Goal: Task Accomplishment & Management: Manage account settings

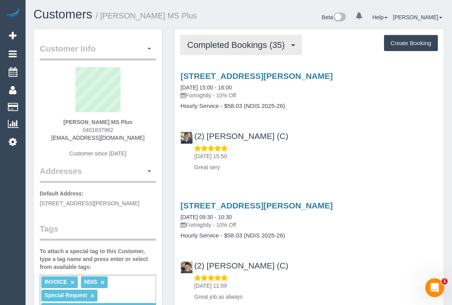
click at [231, 43] on span "Completed Bookings (35)" at bounding box center [237, 45] width 101 height 10
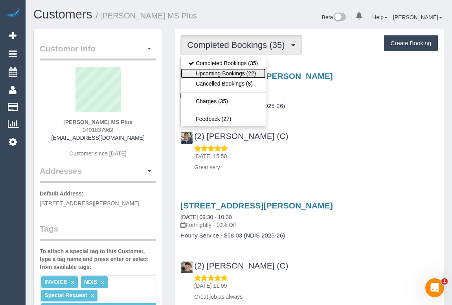
click at [223, 72] on link "Upcoming Bookings (22)" at bounding box center [223, 73] width 85 height 10
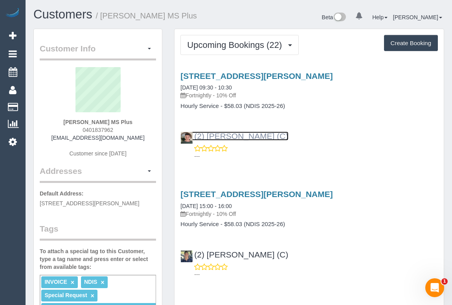
click at [217, 133] on link "(2) Katie Eichorn (C)" at bounding box center [234, 136] width 108 height 9
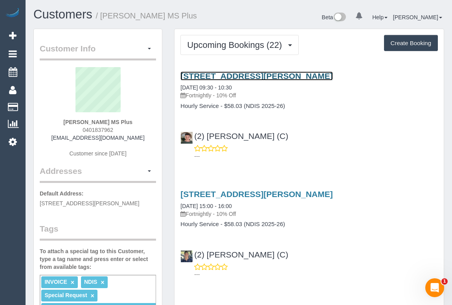
click at [240, 71] on link "9 Clifton Court, Taylors Lakes, VIC 3038" at bounding box center [256, 75] width 152 height 9
click at [251, 74] on link "9 Clifton Court, Taylors Lakes, VIC 3038" at bounding box center [256, 75] width 152 height 9
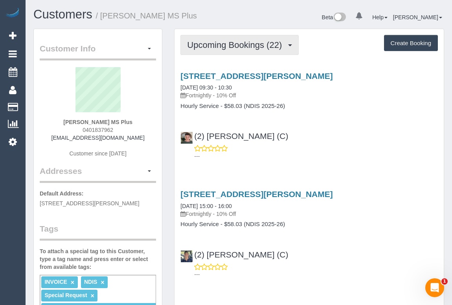
click at [218, 46] on span "Upcoming Bookings (22)" at bounding box center [236, 45] width 99 height 10
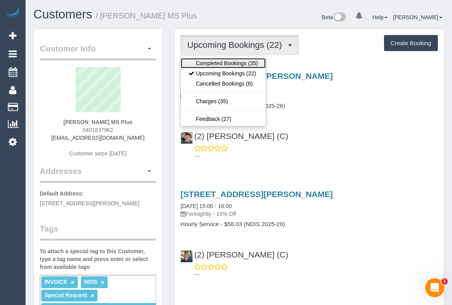
click at [216, 62] on link "Completed Bookings (35)" at bounding box center [223, 63] width 85 height 10
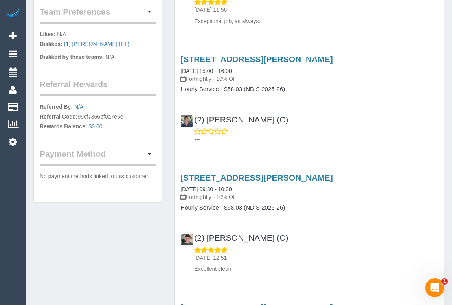
scroll to position [393, 0]
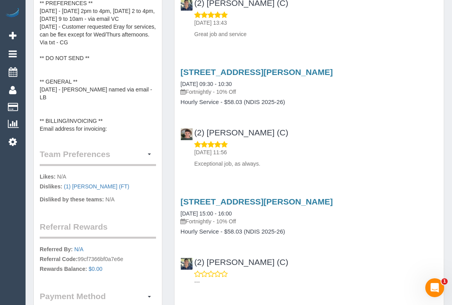
click at [358, 71] on h3 "9 Clifton Court, Taylors Lakes, VIC 3038" at bounding box center [308, 72] width 257 height 9
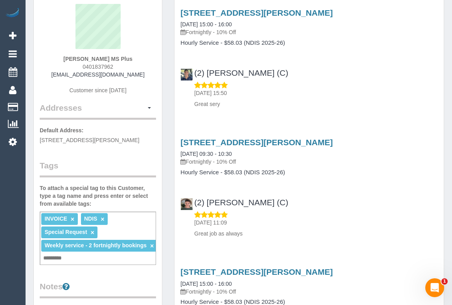
scroll to position [0, 0]
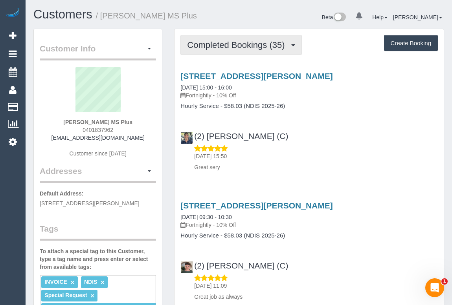
click at [247, 44] on span "Completed Bookings (35)" at bounding box center [237, 45] width 101 height 10
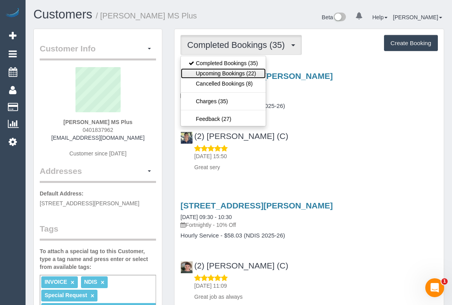
click at [238, 72] on link "Upcoming Bookings (22)" at bounding box center [223, 73] width 85 height 10
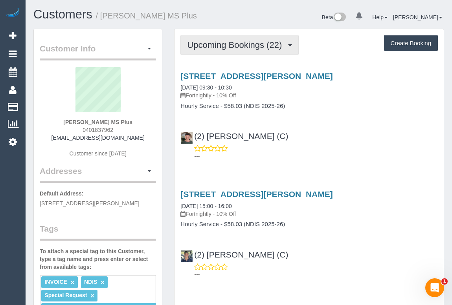
click at [212, 47] on span "Upcoming Bookings (22)" at bounding box center [236, 45] width 99 height 10
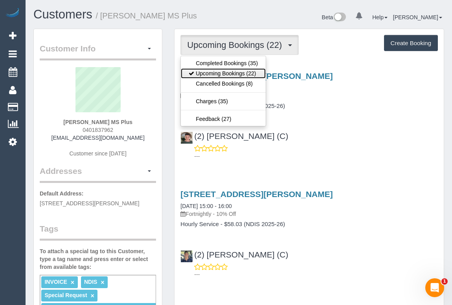
click at [217, 75] on link "Upcoming Bookings (22)" at bounding box center [223, 73] width 85 height 10
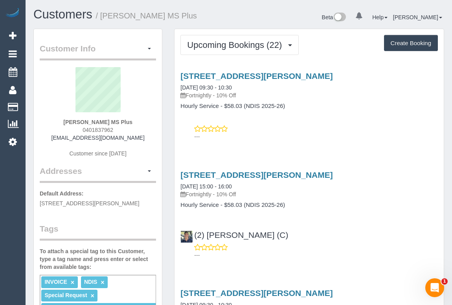
click at [308, 118] on div "9 Clifton Court, Taylors Lakes, VIC 3038 14/08/2025 09:30 - 10:30 Fortnightly -…" at bounding box center [308, 104] width 269 height 79
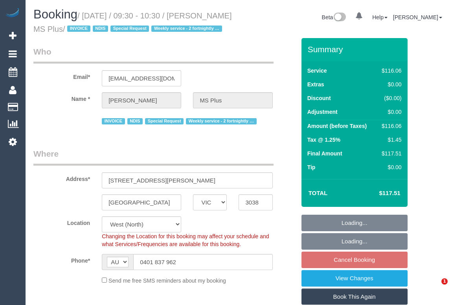
select select "VIC"
select select "number:28"
select select "number:14"
select select "number:19"
select select "number:22"
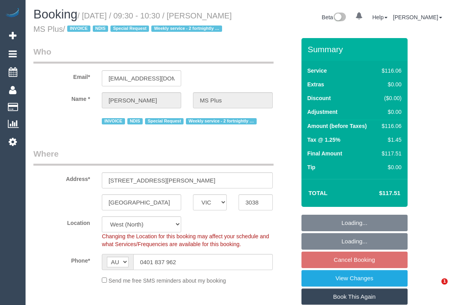
select select "number:35"
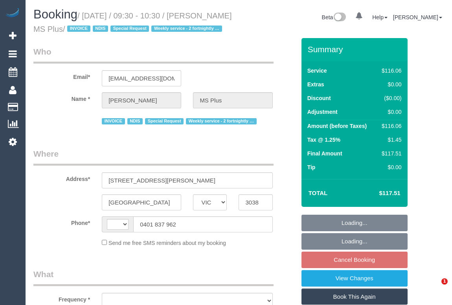
select select "VIC"
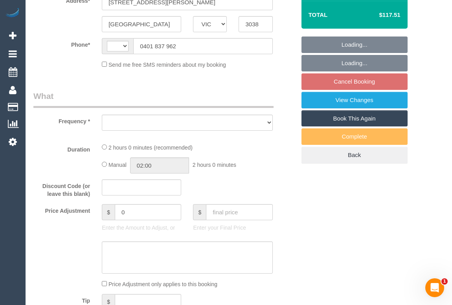
select select "number:28"
select select "number:14"
select select "number:19"
select select "number:22"
select select "number:35"
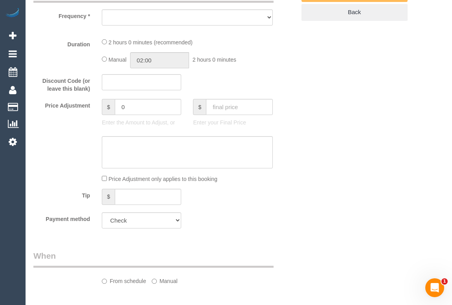
select select "string:AU"
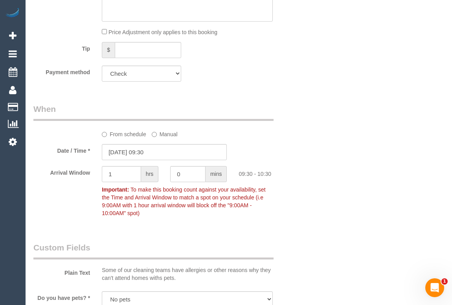
select select "object:1337"
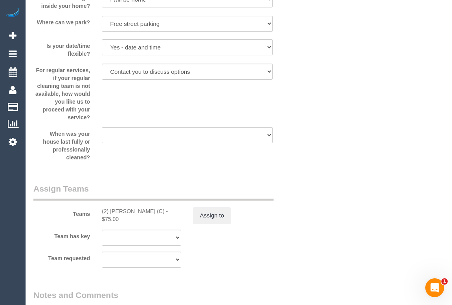
scroll to position [964, 0]
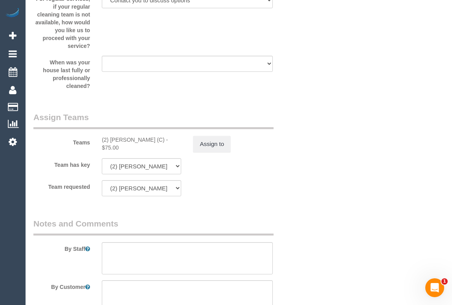
drag, startPoint x: 97, startPoint y: 150, endPoint x: 153, endPoint y: 151, distance: 56.6
click at [153, 151] on div "(2) Katie Eichorn (C) - $75.00" at bounding box center [141, 144] width 91 height 16
copy div "(2) Katie Eichorn (C)"
click at [216, 152] on button "Assign to" at bounding box center [212, 144] width 38 height 16
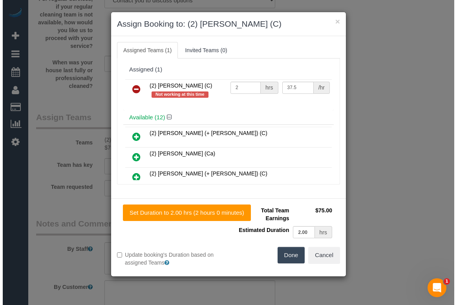
scroll to position [956, 0]
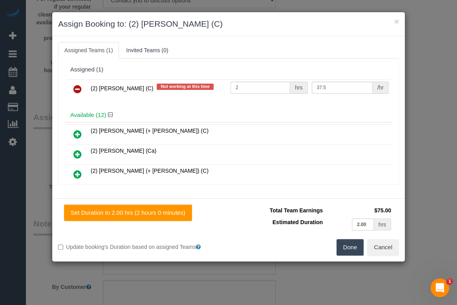
drag, startPoint x: 90, startPoint y: 88, endPoint x: 140, endPoint y: 91, distance: 50.4
click at [140, 91] on td "(2) Katie Eichorn (C) Not working at this time" at bounding box center [159, 89] width 140 height 20
copy span "(2) Katie Eichorn (C)"
click at [77, 88] on icon at bounding box center [77, 88] width 8 height 9
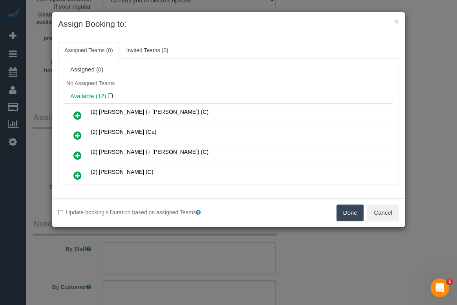
click at [350, 214] on button "Done" at bounding box center [350, 213] width 27 height 16
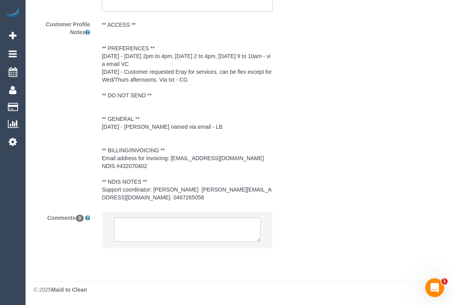
scroll to position [1277, 0]
click at [142, 228] on textarea at bounding box center [187, 230] width 146 height 24
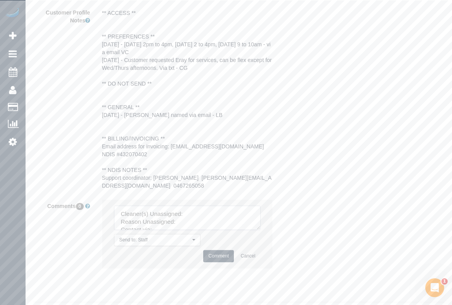
click at [209, 230] on textarea at bounding box center [187, 218] width 146 height 24
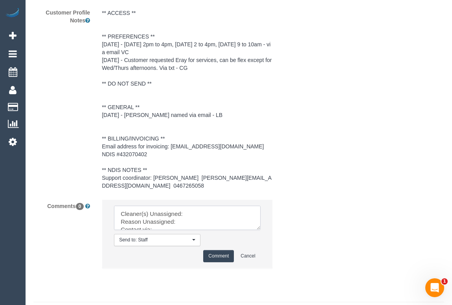
click at [208, 226] on textarea at bounding box center [187, 218] width 146 height 24
paste textarea "(2) Katie Eichorn (C)"
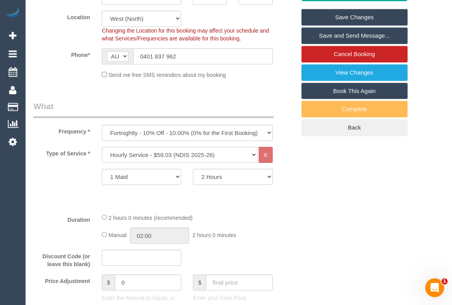
scroll to position [205, 0]
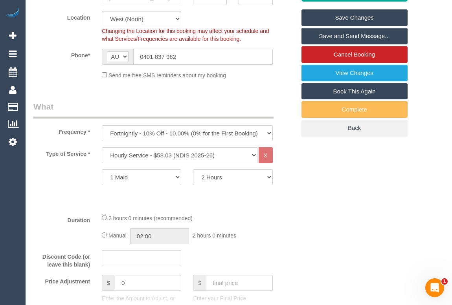
drag, startPoint x: 189, startPoint y: 70, endPoint x: 121, endPoint y: 70, distance: 68.0
click at [121, 65] on div "AF AL DZ AD AO AI AQ AG AR AM AW AU AT AZ BS BH BD BB BY BE BZ BJ BM BT BO BA B…" at bounding box center [187, 57] width 170 height 16
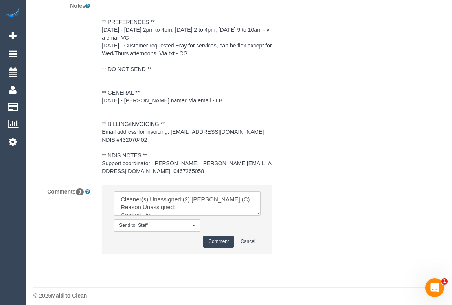
scroll to position [1303, 0]
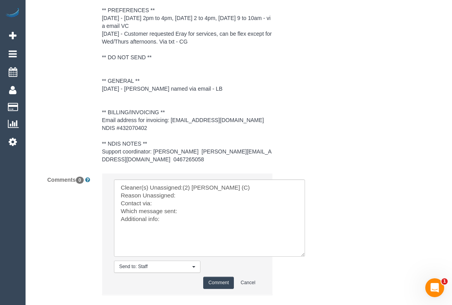
drag, startPoint x: 256, startPoint y: 212, endPoint x: 306, endPoint y: 271, distance: 77.8
click at [305, 257] on textarea at bounding box center [209, 218] width 191 height 77
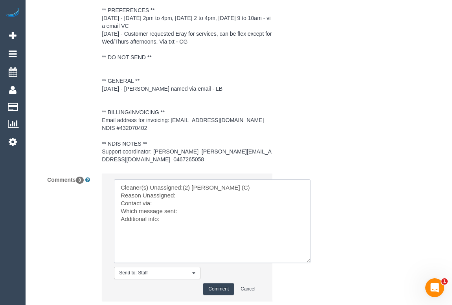
click at [198, 209] on textarea at bounding box center [212, 222] width 196 height 84
click at [156, 214] on textarea at bounding box center [212, 222] width 196 height 84
click at [202, 227] on textarea at bounding box center [212, 222] width 196 height 84
click at [199, 225] on textarea at bounding box center [212, 222] width 196 height 84
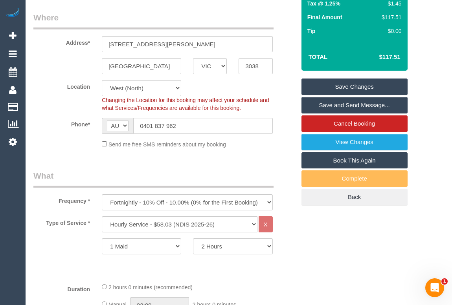
scroll to position [53, 0]
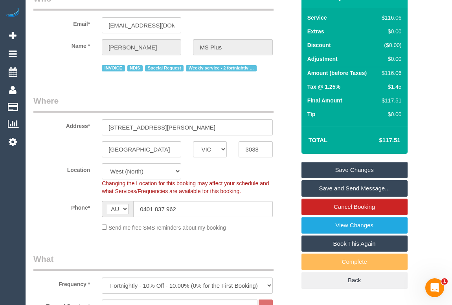
type textarea "Cleaner(s) Unassigned:(2) Katie Eichorn (C) Reason Unassigned: unwell Contact v…"
click at [341, 178] on link "Save Changes" at bounding box center [354, 170] width 106 height 16
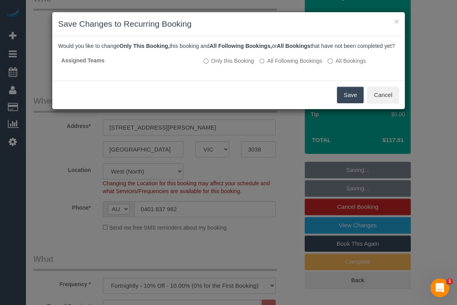
click at [356, 103] on button "Save" at bounding box center [350, 95] width 27 height 16
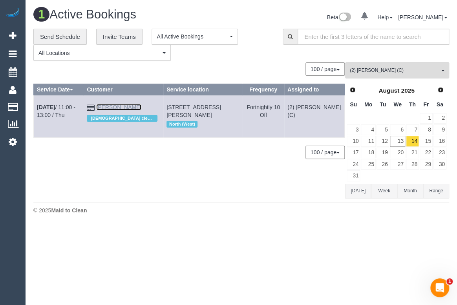
click at [125, 106] on link "Alice Ward" at bounding box center [118, 107] width 45 height 6
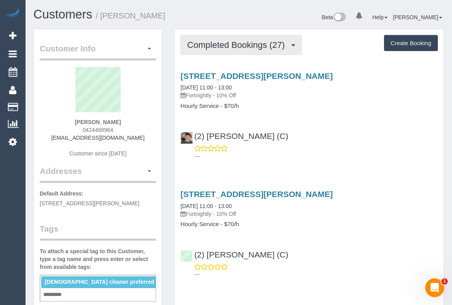
click at [218, 35] on button "Completed Bookings (27)" at bounding box center [240, 45] width 121 height 20
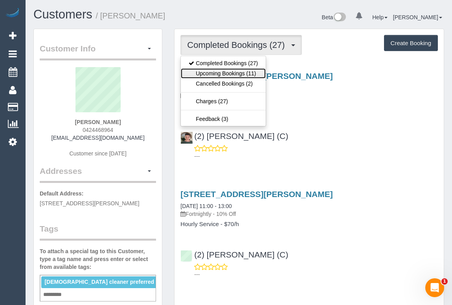
click at [212, 72] on link "Upcoming Bookings (11)" at bounding box center [223, 73] width 85 height 10
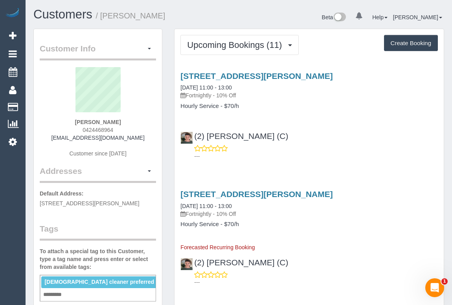
click at [309, 108] on h4 "Hourly Service - $70/h" at bounding box center [308, 106] width 257 height 7
drag, startPoint x: 273, startPoint y: 134, endPoint x: 194, endPoint y: 135, distance: 78.6
click at [194, 135] on div "(2) Katie Eichorn (C)" at bounding box center [236, 136] width 112 height 9
copy link "(2) Katie Eichorn (C)"
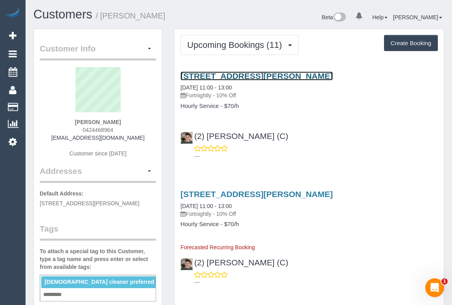
click at [211, 73] on link "50 Walsh St, Coburg, VIC 3058" at bounding box center [256, 75] width 152 height 9
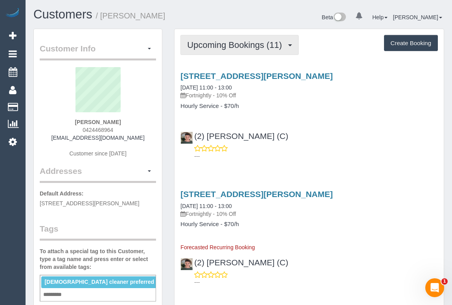
click at [237, 47] on span "Upcoming Bookings (11)" at bounding box center [236, 45] width 99 height 10
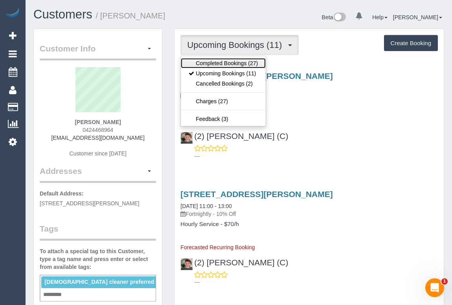
click at [227, 67] on link "Completed Bookings (27)" at bounding box center [223, 63] width 85 height 10
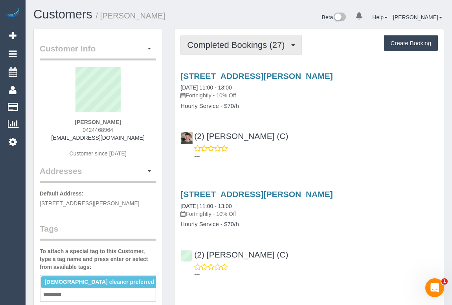
click at [213, 46] on span "Completed Bookings (27)" at bounding box center [237, 45] width 101 height 10
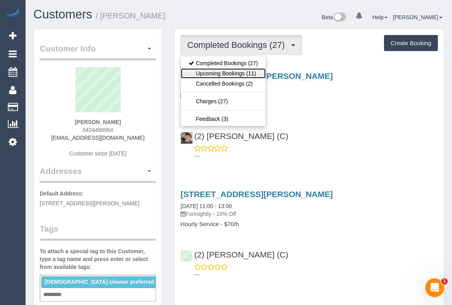
click at [210, 73] on link "Upcoming Bookings (11)" at bounding box center [223, 73] width 85 height 10
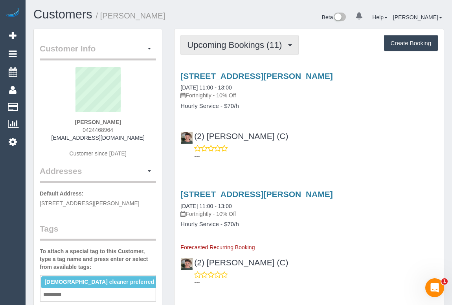
drag, startPoint x: 220, startPoint y: 47, endPoint x: 219, endPoint y: 51, distance: 4.4
click at [220, 47] on span "Upcoming Bookings (11)" at bounding box center [236, 45] width 99 height 10
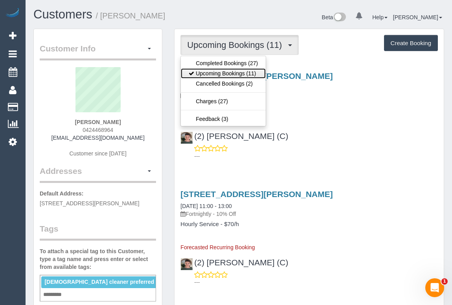
click at [216, 71] on link "Upcoming Bookings (11)" at bounding box center [223, 73] width 85 height 10
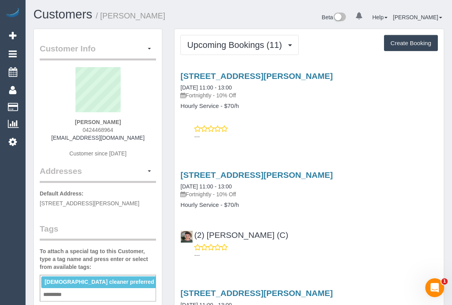
click at [334, 165] on div "50 Walsh St, Coburg, VIC 3058 28/08/2025 11:00 - 13:00 Fortnightly - 10% Off Ho…" at bounding box center [308, 213] width 269 height 99
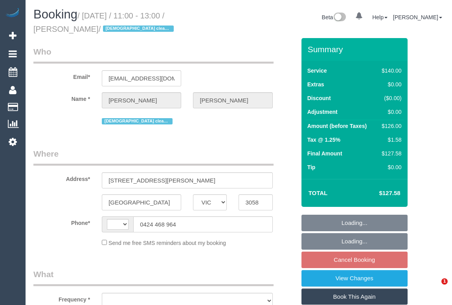
select select "VIC"
select select "string:stripe-pm_1R3q8H2GScqysDRV69tERAwB"
select select "number:30"
select select "number:14"
select select "number:19"
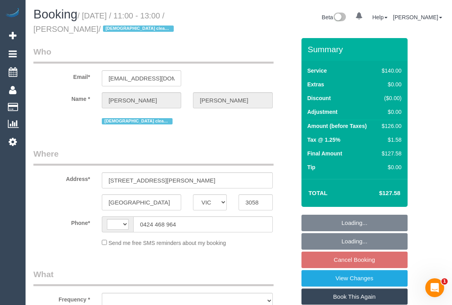
select select "number:24"
select select "number:35"
select select "number:13"
select select "string:AU"
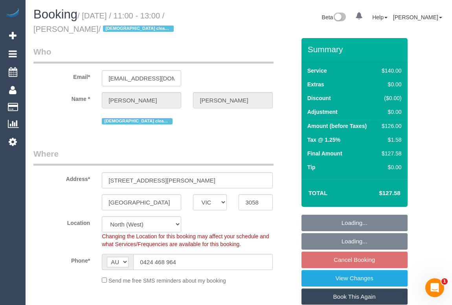
select select "object:1597"
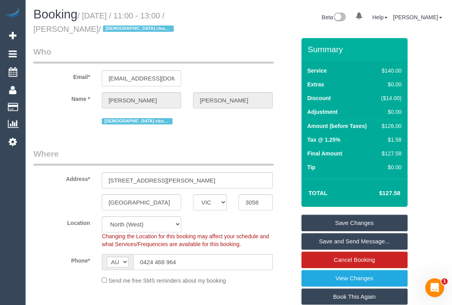
click at [210, 128] on fieldset "Who Email* alicemayward@gmail.com Name * Alice Ward Female cleaner preferred" at bounding box center [164, 89] width 262 height 86
click at [208, 127] on fieldset "Who Email* alicemayward@gmail.com Name * Alice Ward Female cleaner preferred" at bounding box center [164, 89] width 262 height 86
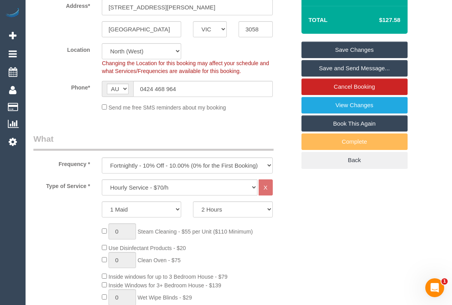
scroll to position [143, 0]
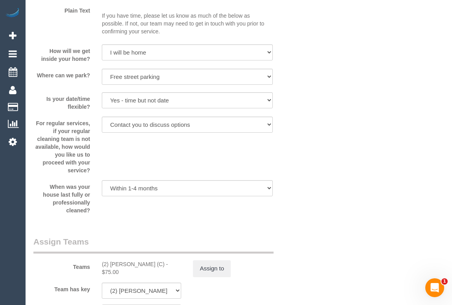
scroll to position [1214, 0]
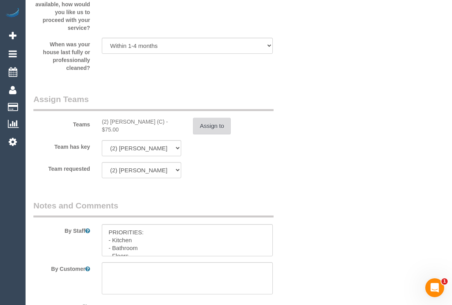
click at [200, 129] on button "Assign to" at bounding box center [212, 126] width 38 height 16
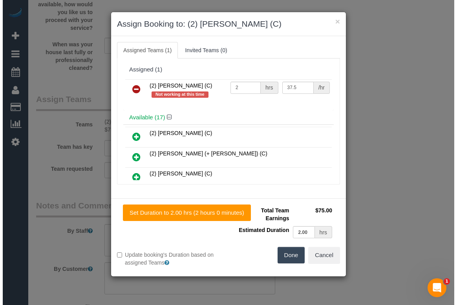
scroll to position [1206, 0]
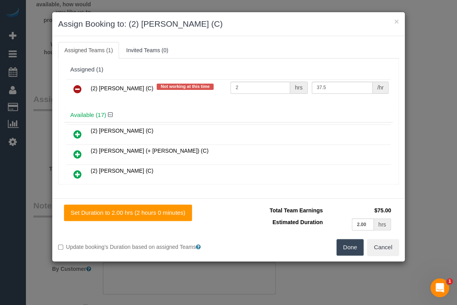
drag, startPoint x: 88, startPoint y: 87, endPoint x: 141, endPoint y: 87, distance: 53.0
click at [141, 87] on tr "(2) Katie Eichorn (C) Not working at this time 2 hrs 37.5 /hr" at bounding box center [228, 89] width 324 height 20
copy span "(2) Katie Eichorn (C)"
click at [356, 247] on button "Done" at bounding box center [350, 247] width 27 height 16
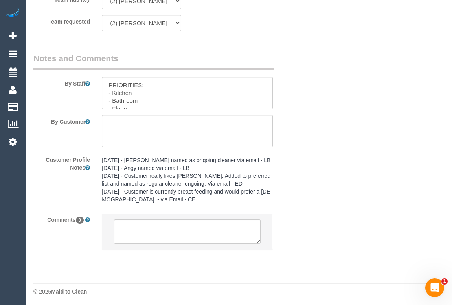
scroll to position [1363, 0]
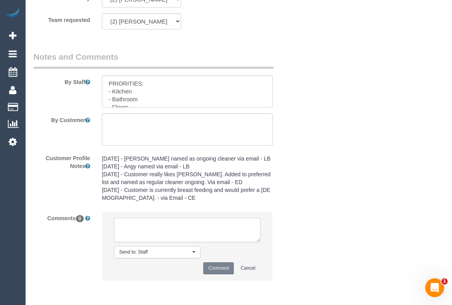
click at [180, 227] on textarea at bounding box center [187, 230] width 146 height 24
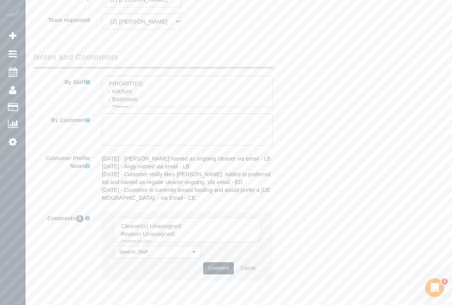
click at [193, 224] on textarea at bounding box center [187, 230] width 146 height 24
paste textarea "(2) Katie Eichorn (C)"
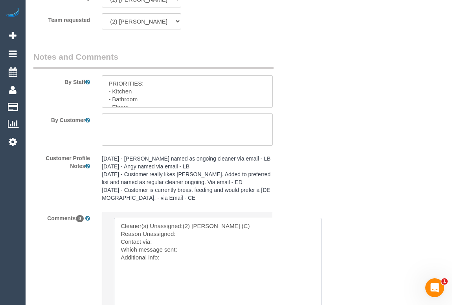
drag, startPoint x: 255, startPoint y: 240, endPoint x: 316, endPoint y: 308, distance: 91.0
click at [183, 235] on textarea at bounding box center [217, 263] width 207 height 91
click at [152, 241] on textarea at bounding box center [217, 263] width 207 height 91
click at [194, 252] on textarea at bounding box center [217, 263] width 207 height 91
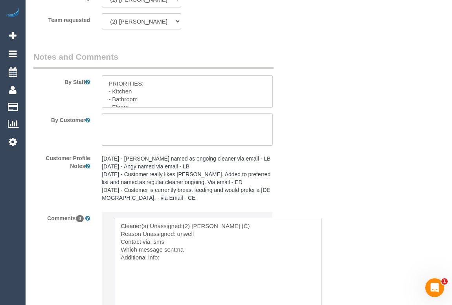
drag, startPoint x: 177, startPoint y: 249, endPoint x: 199, endPoint y: 250, distance: 22.0
click at [199, 250] on textarea at bounding box center [217, 263] width 207 height 91
drag, startPoint x: 178, startPoint y: 250, endPoint x: 227, endPoint y: 252, distance: 49.5
click at [227, 252] on textarea at bounding box center [217, 263] width 207 height 91
paste textarea "Options SMS"
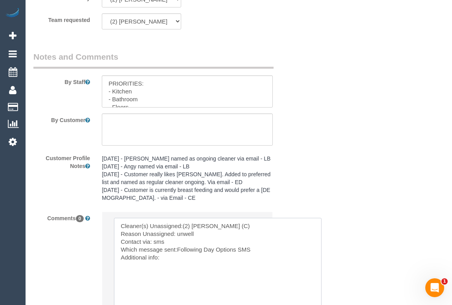
click at [181, 255] on textarea at bounding box center [217, 263] width 207 height 91
type textarea "Cleaner(s) Unassigned:(2) Katie Eichorn (C) Reason Unassigned: unwell Contact v…"
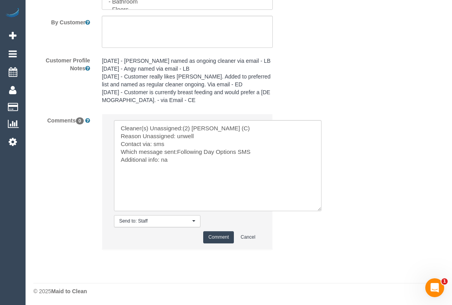
scroll to position [1462, 0]
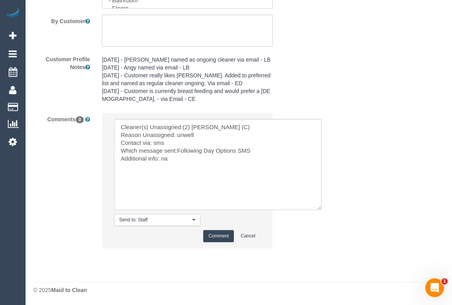
click at [224, 237] on button "Comment" at bounding box center [218, 236] width 31 height 12
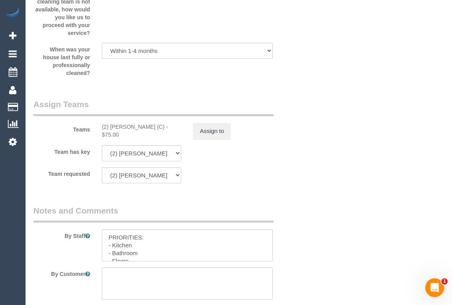
scroll to position [1248, 0]
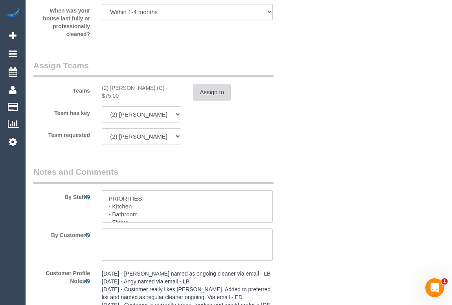
click at [205, 94] on button "Assign to" at bounding box center [212, 92] width 38 height 16
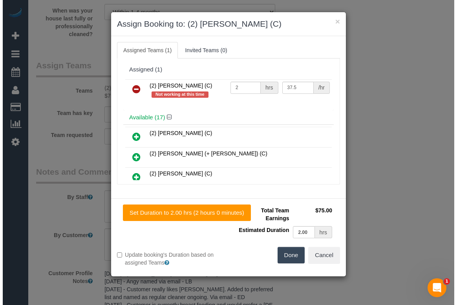
scroll to position [1240, 0]
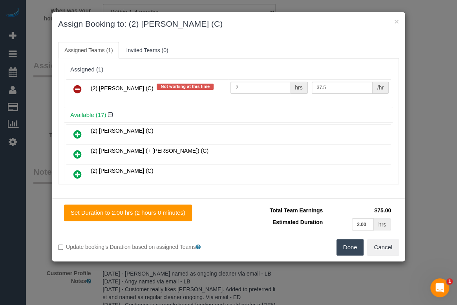
click at [75, 87] on icon at bounding box center [77, 88] width 8 height 9
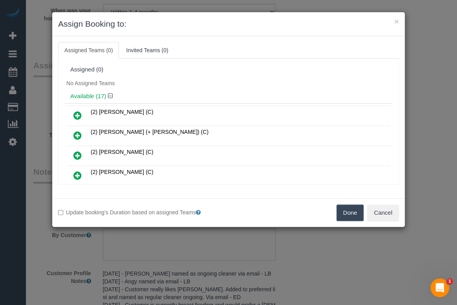
click at [348, 215] on button "Done" at bounding box center [350, 213] width 27 height 16
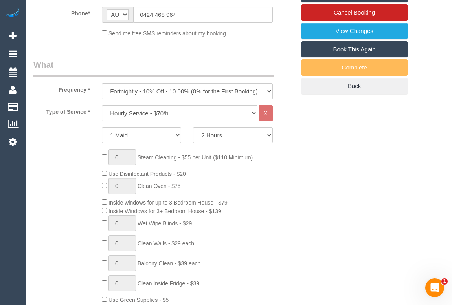
scroll to position [105, 0]
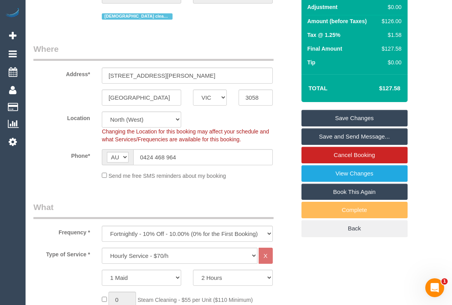
click at [354, 119] on link "Save Changes" at bounding box center [354, 118] width 106 height 16
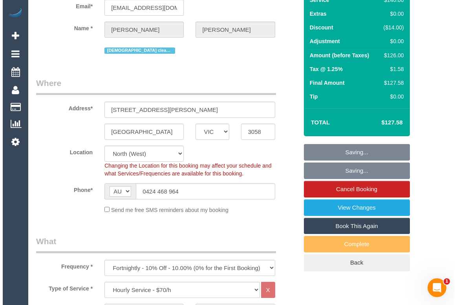
scroll to position [0, 0]
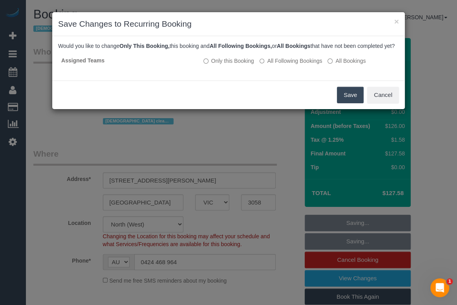
click at [341, 103] on button "Save" at bounding box center [350, 95] width 27 height 16
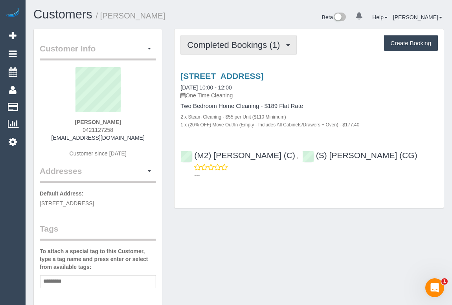
click at [237, 43] on span "Completed Bookings (1)" at bounding box center [235, 45] width 97 height 10
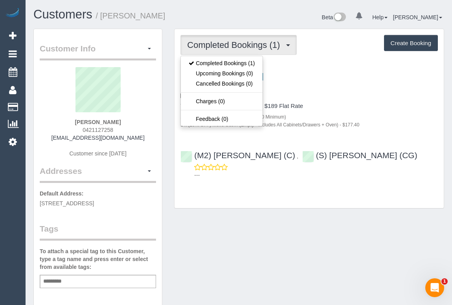
click at [324, 51] on div "Completed Bookings (1) Completed Bookings (1) Upcoming Bookings (0) Cancelled B…" at bounding box center [308, 45] width 257 height 20
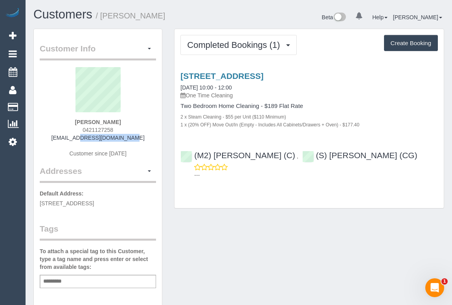
drag, startPoint x: 69, startPoint y: 136, endPoint x: 132, endPoint y: 139, distance: 63.3
click at [132, 139] on div "Justin Chan 0421127258 efferew@gmail.com Customer since 2025" at bounding box center [98, 116] width 116 height 98
copy link "efferew@gmail.com"
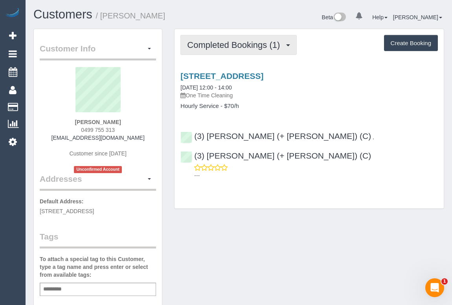
click at [238, 48] on span "Completed Bookings (1)" at bounding box center [235, 45] width 97 height 10
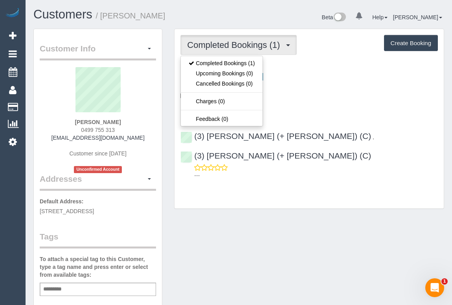
click at [353, 95] on p "One Time Cleaning" at bounding box center [308, 96] width 257 height 8
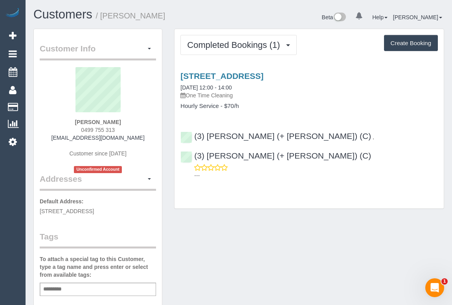
click at [330, 105] on h4 "Hourly Service - $70/h" at bounding box center [308, 106] width 257 height 7
click at [277, 187] on div "Completed Bookings (1) Completed Bookings (1) Upcoming Bookings (0) Cancelled B…" at bounding box center [308, 119] width 269 height 180
click at [351, 106] on h4 "Hourly Service - $70/h" at bounding box center [308, 106] width 257 height 7
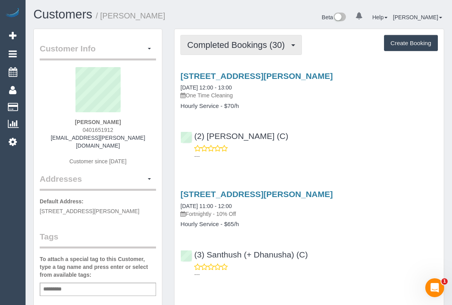
click at [220, 49] on button "Completed Bookings (30)" at bounding box center [240, 45] width 121 height 20
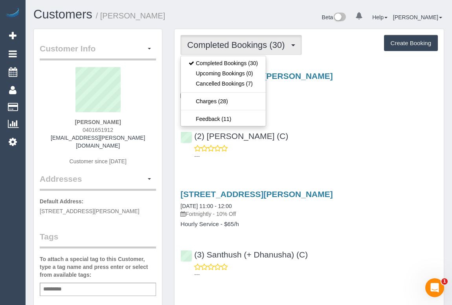
click at [351, 148] on div "---" at bounding box center [308, 153] width 257 height 16
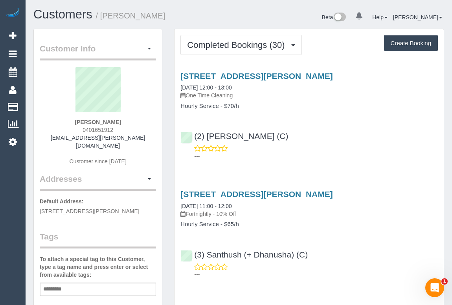
drag, startPoint x: 82, startPoint y: 128, endPoint x: 134, endPoint y: 128, distance: 51.5
click at [134, 128] on div "[PERSON_NAME] 0401651912 [EMAIL_ADDRESS][PERSON_NAME][DOMAIN_NAME] Customer sin…" at bounding box center [98, 120] width 116 height 106
copy span "0401651912"
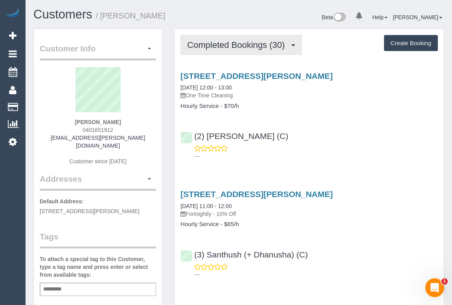
click at [265, 43] on span "Completed Bookings (30)" at bounding box center [237, 45] width 101 height 10
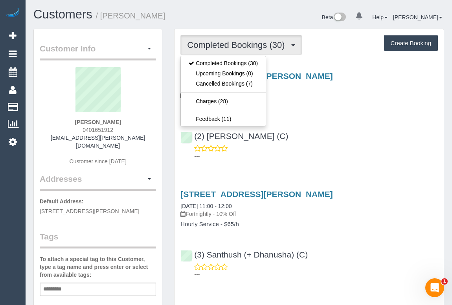
click at [354, 113] on div "[STREET_ADDRESS][PERSON_NAME] [DATE] 12:00 - 13:00 One Time Cleaning Hourly Ser…" at bounding box center [308, 114] width 269 height 99
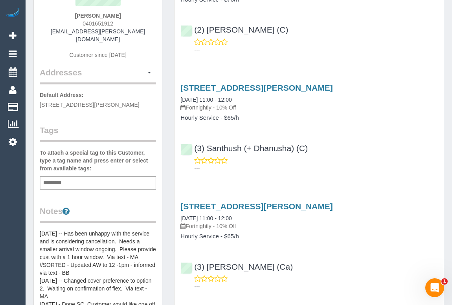
scroll to position [107, 0]
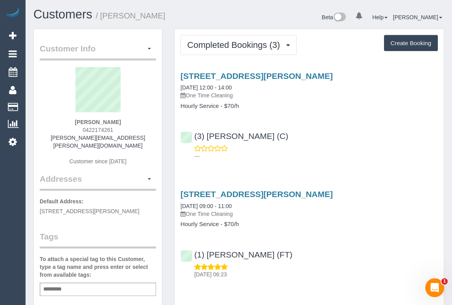
drag, startPoint x: 81, startPoint y: 129, endPoint x: 119, endPoint y: 132, distance: 38.6
click at [119, 132] on div "[PERSON_NAME] 0422174261 [PERSON_NAME][EMAIL_ADDRESS][PERSON_NAME][DOMAIN_NAME]…" at bounding box center [98, 120] width 116 height 106
copy span "0422174261"
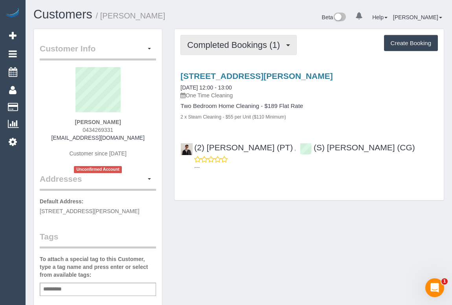
click at [232, 48] on span "Completed Bookings (1)" at bounding box center [235, 45] width 97 height 10
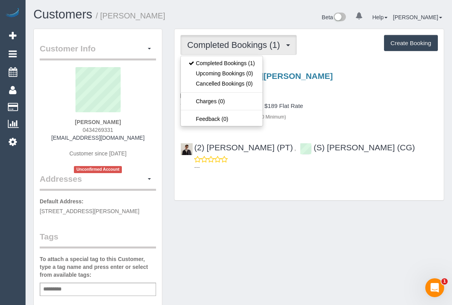
click at [339, 106] on h4 "Two Bedroom Home Cleaning - $189 Flat Rate" at bounding box center [308, 106] width 257 height 7
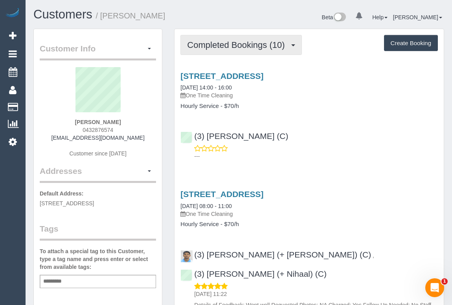
click at [264, 51] on button "Completed Bookings (10)" at bounding box center [240, 45] width 121 height 20
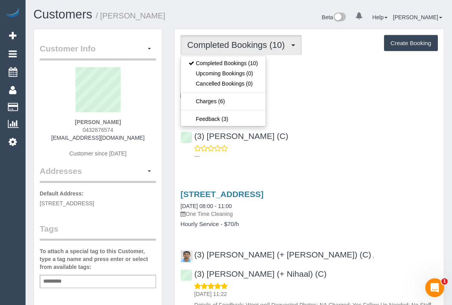
click at [315, 141] on div "(3) [PERSON_NAME] (C) ---" at bounding box center [308, 142] width 269 height 35
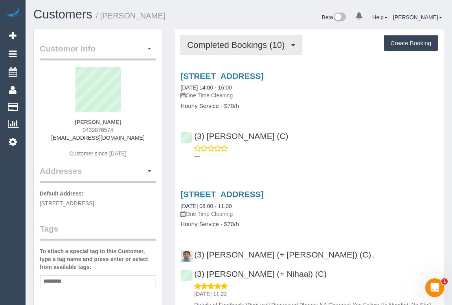
click at [271, 44] on span "Completed Bookings (10)" at bounding box center [237, 45] width 101 height 10
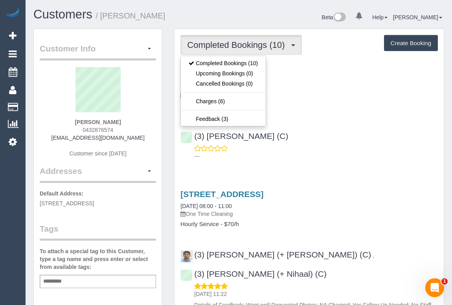
click at [328, 120] on div "67 Galada Avenue, 703, Parkville, VIC 3052 12/08/2025 14:00 - 16:00 One Time Cl…" at bounding box center [308, 114] width 269 height 99
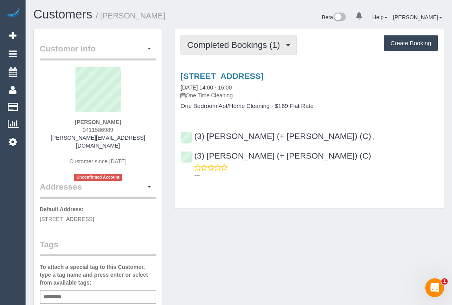
click at [251, 44] on span "Completed Bookings (1)" at bounding box center [235, 45] width 97 height 10
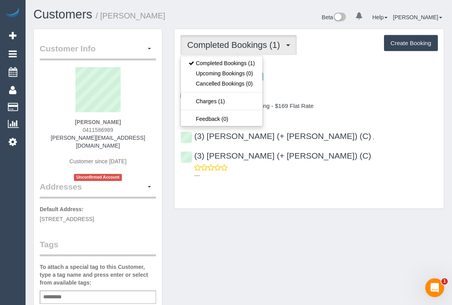
click at [366, 92] on p "One Time Cleaning" at bounding box center [308, 96] width 257 height 8
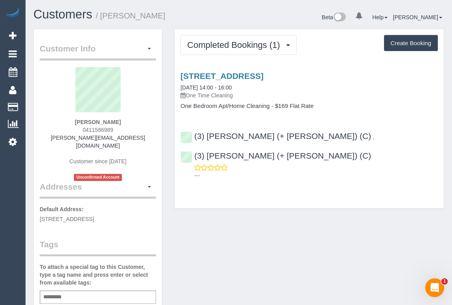
drag, startPoint x: 78, startPoint y: 129, endPoint x: 123, endPoint y: 129, distance: 44.4
click at [123, 129] on div "[PERSON_NAME] 0411586989 [PERSON_NAME][EMAIL_ADDRESS][DOMAIN_NAME] Customer sin…" at bounding box center [98, 124] width 116 height 114
copy span "0411586989"
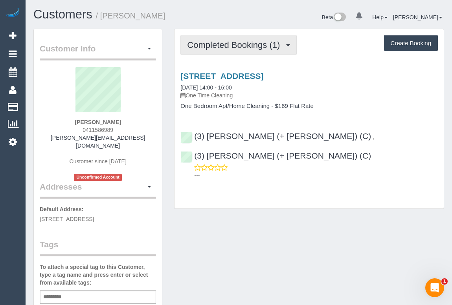
click at [223, 41] on span "Completed Bookings (1)" at bounding box center [235, 45] width 97 height 10
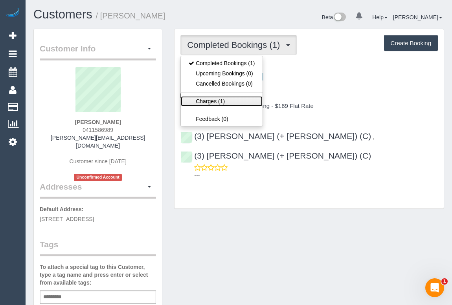
click at [211, 103] on link "Charges (1)" at bounding box center [222, 101] width 82 height 10
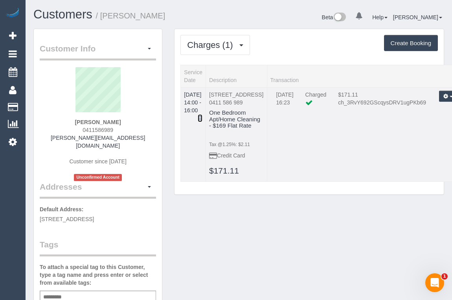
click at [202, 115] on icon at bounding box center [200, 117] width 5 height 5
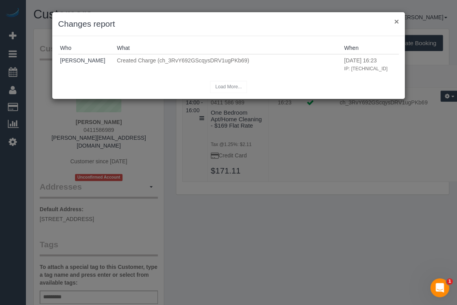
click at [396, 20] on button "×" at bounding box center [396, 21] width 5 height 8
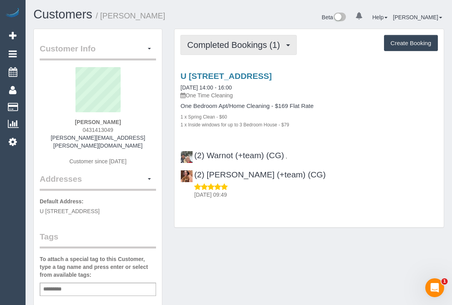
click at [210, 46] on span "Completed Bookings (1)" at bounding box center [235, 45] width 97 height 10
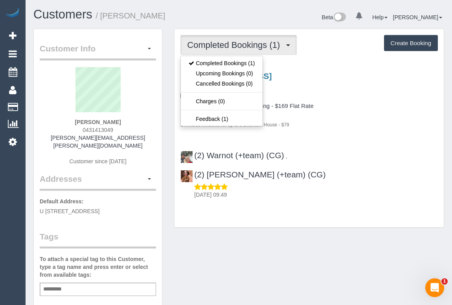
click at [264, 229] on div "Customer Info Edit Contact Info Send Message Email Preferences Special Sales Ta…" at bounding box center [238, 296] width 422 height 534
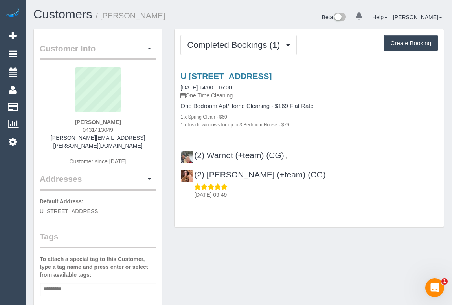
drag, startPoint x: 113, startPoint y: 128, endPoint x: 130, endPoint y: 127, distance: 16.5
click at [130, 127] on div "Tara Cairnduff 0431413049 tara.r.cairnduff@gmail.com Customer since 2025" at bounding box center [98, 120] width 116 height 106
copy span "0431413049"
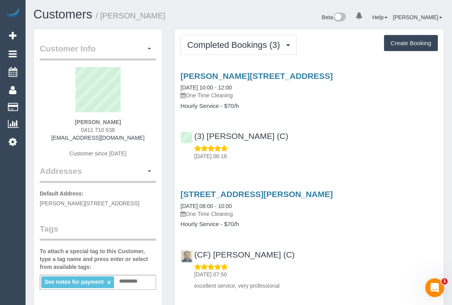
click at [334, 166] on div "Service Feedback [PERSON_NAME][STREET_ADDRESS] [DATE] 10:00 - 12:00 One Time Cl…" at bounding box center [308, 244] width 257 height 358
